Goal: Navigation & Orientation: Find specific page/section

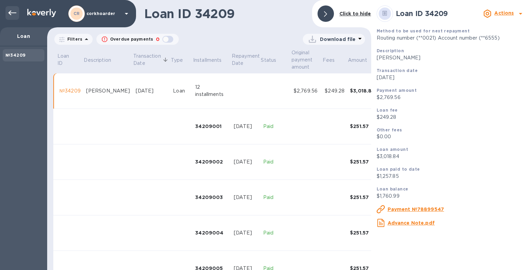
click at [12, 6] on div at bounding box center [12, 13] width 14 height 14
click at [242, 27] on div "Loan ID 34209 Click to hide Filters Overdue payments 0 Download file Loan ID De…" at bounding box center [209, 135] width 324 height 270
click at [12, 14] on icon at bounding box center [12, 13] width 8 height 8
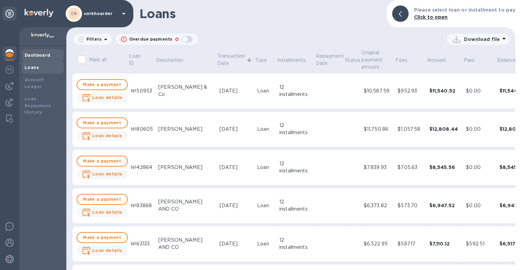
click at [41, 53] on b "Dashboard" at bounding box center [38, 55] width 26 height 5
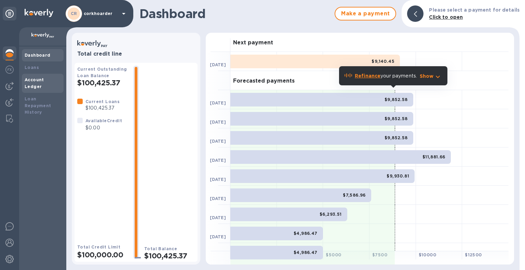
click at [44, 80] on b "Account Ledger" at bounding box center [34, 83] width 19 height 12
